Goal: Task Accomplishment & Management: Use online tool/utility

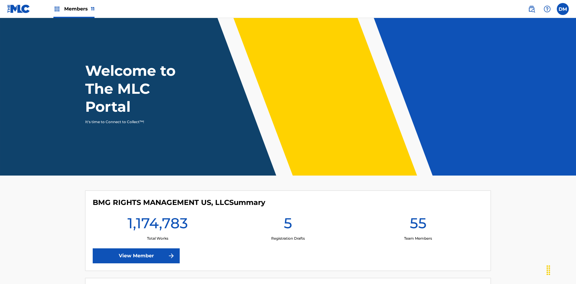
click at [74, 9] on span "Members 11" at bounding box center [79, 8] width 30 height 7
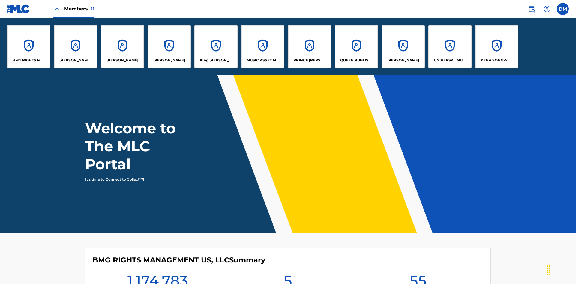
click at [216, 60] on p "King [PERSON_NAME]" at bounding box center [216, 60] width 33 height 5
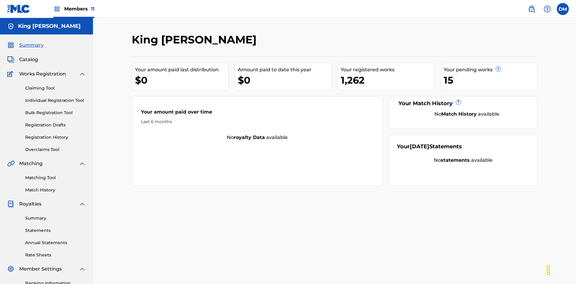
click at [55, 110] on link "Bulk Registration Tool" at bounding box center [55, 113] width 61 height 6
